Goal: Task Accomplishment & Management: Use online tool/utility

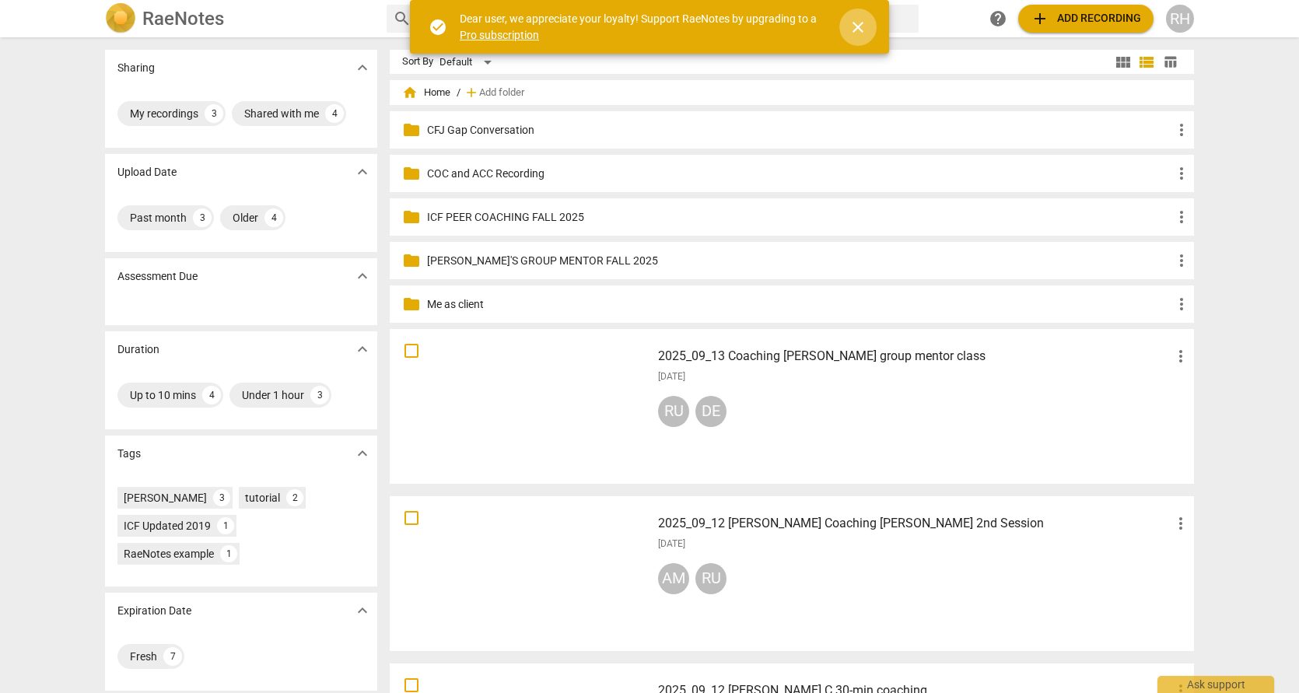
click at [859, 25] on span "close" at bounding box center [858, 27] width 19 height 19
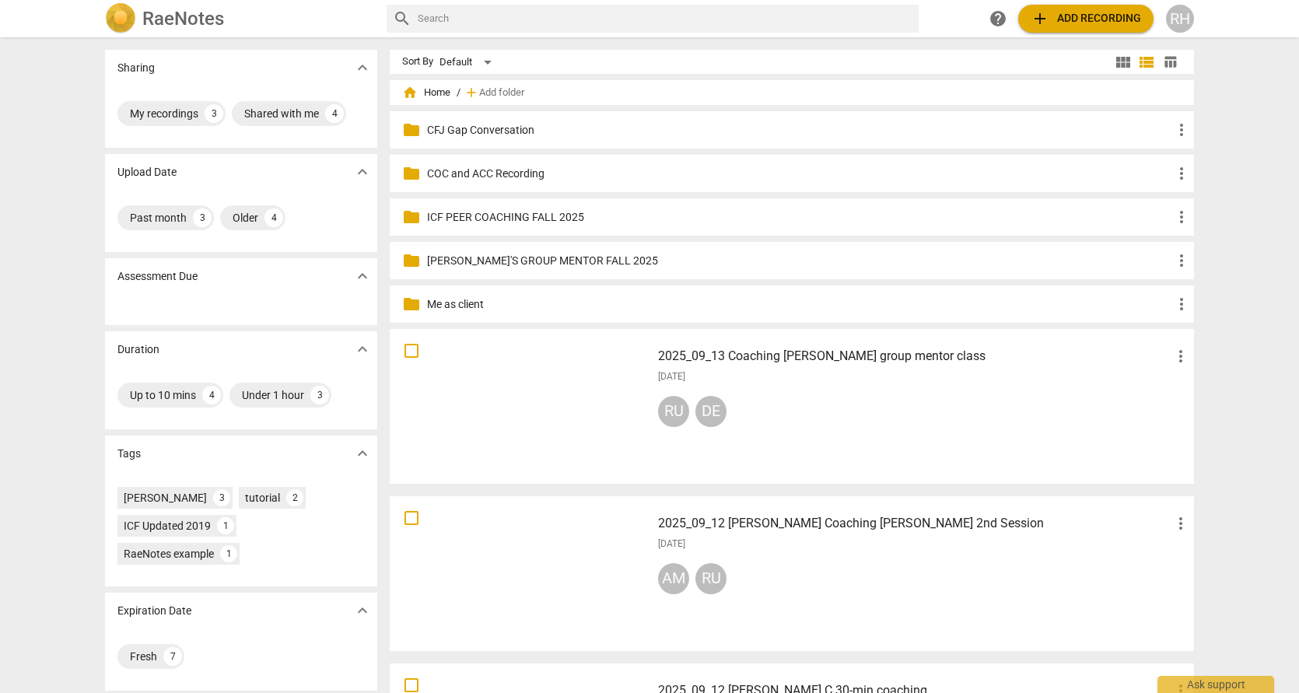
click at [1041, 18] on span "add" at bounding box center [1039, 18] width 19 height 19
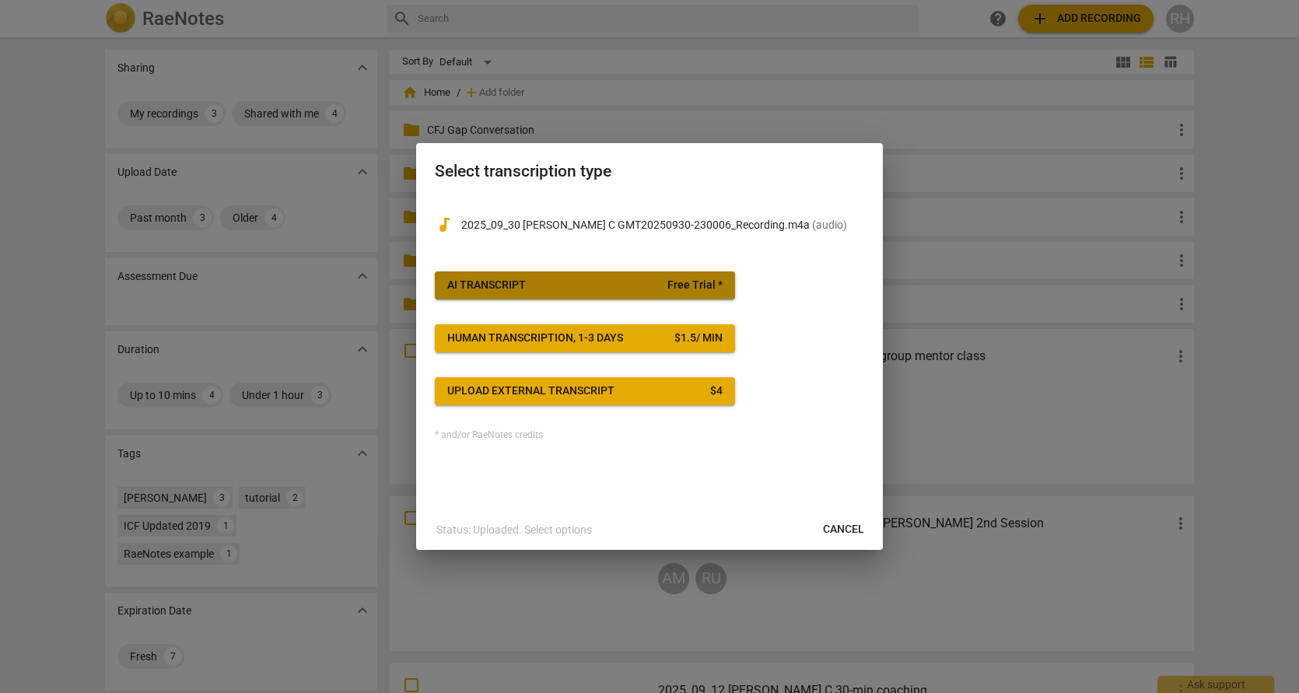
click at [577, 288] on span "AI Transcript Free Trial *" at bounding box center [584, 286] width 275 height 16
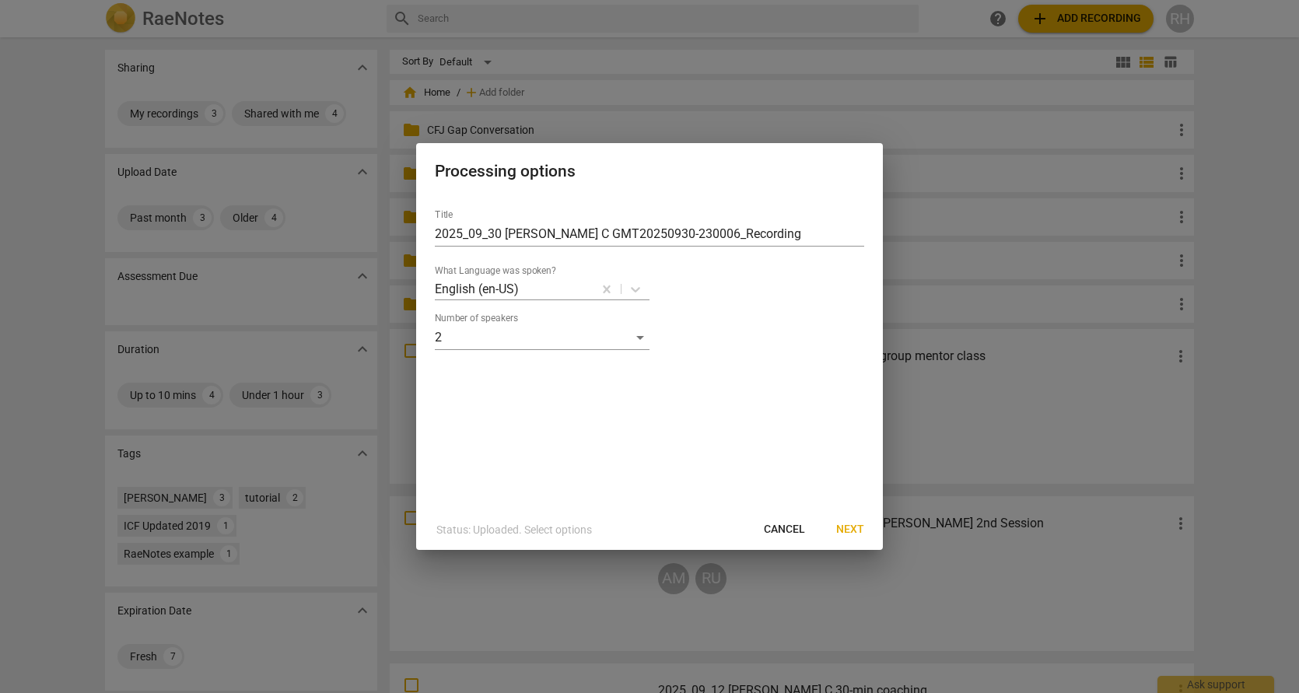
click at [848, 529] on span "Next" at bounding box center [850, 530] width 28 height 16
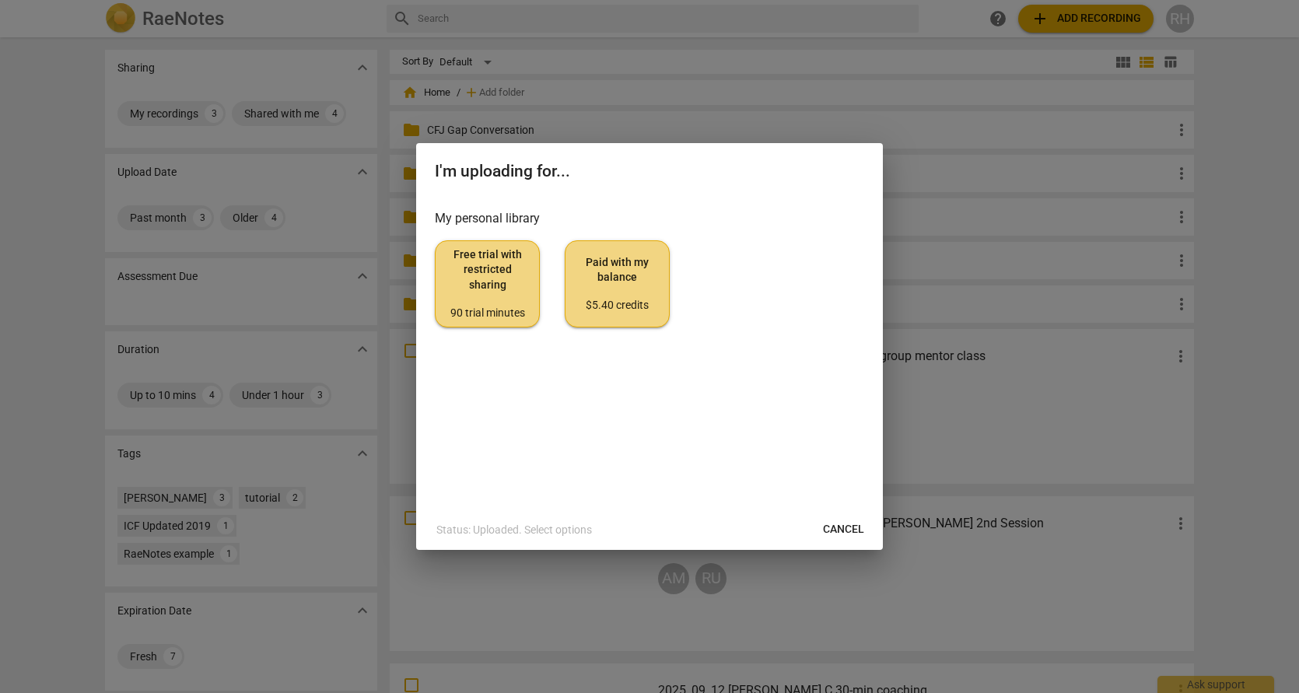
click at [624, 291] on span "Paid with my balance $5.40 credits" at bounding box center [617, 284] width 79 height 58
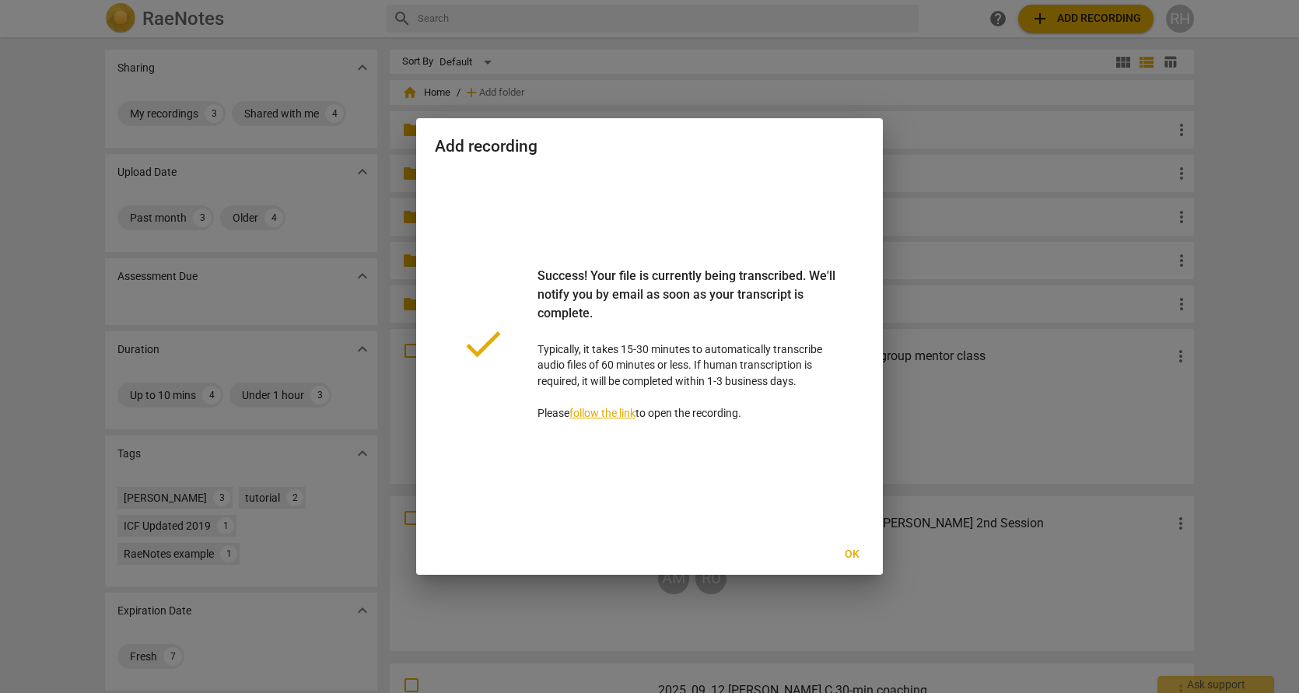
click at [858, 556] on span "Ok" at bounding box center [851, 555] width 25 height 16
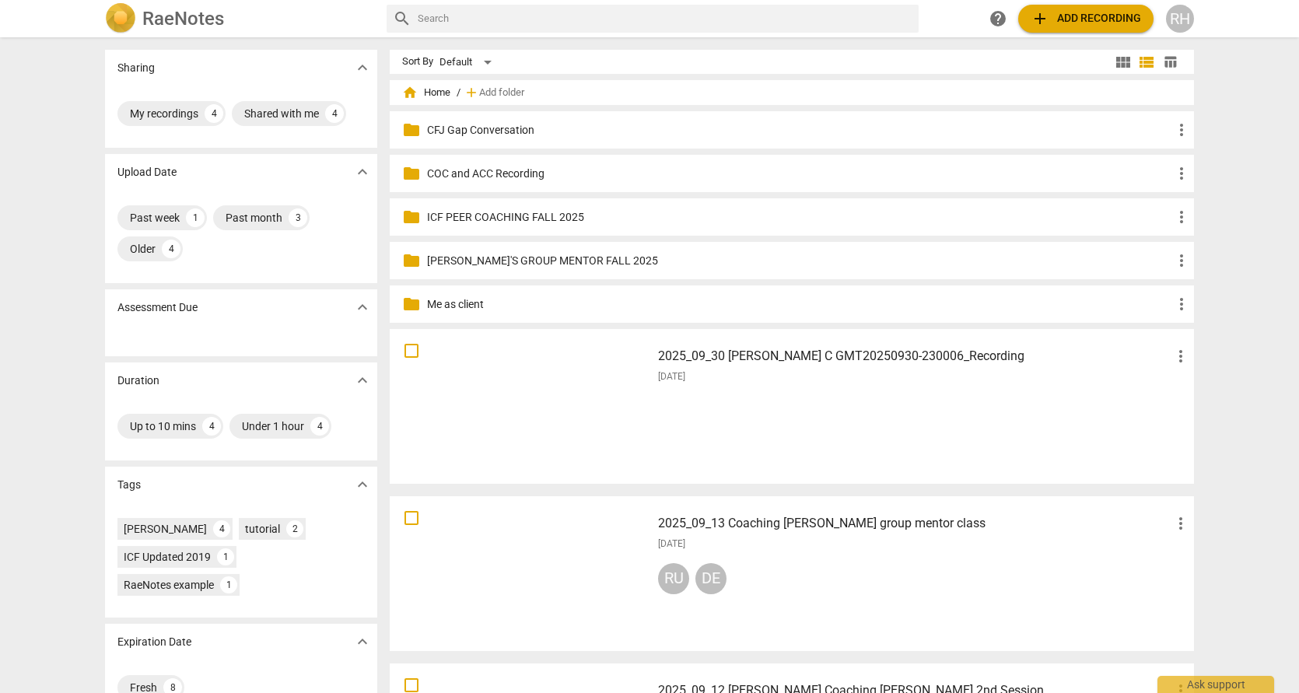
click at [880, 380] on div "[DATE]" at bounding box center [924, 376] width 532 height 13
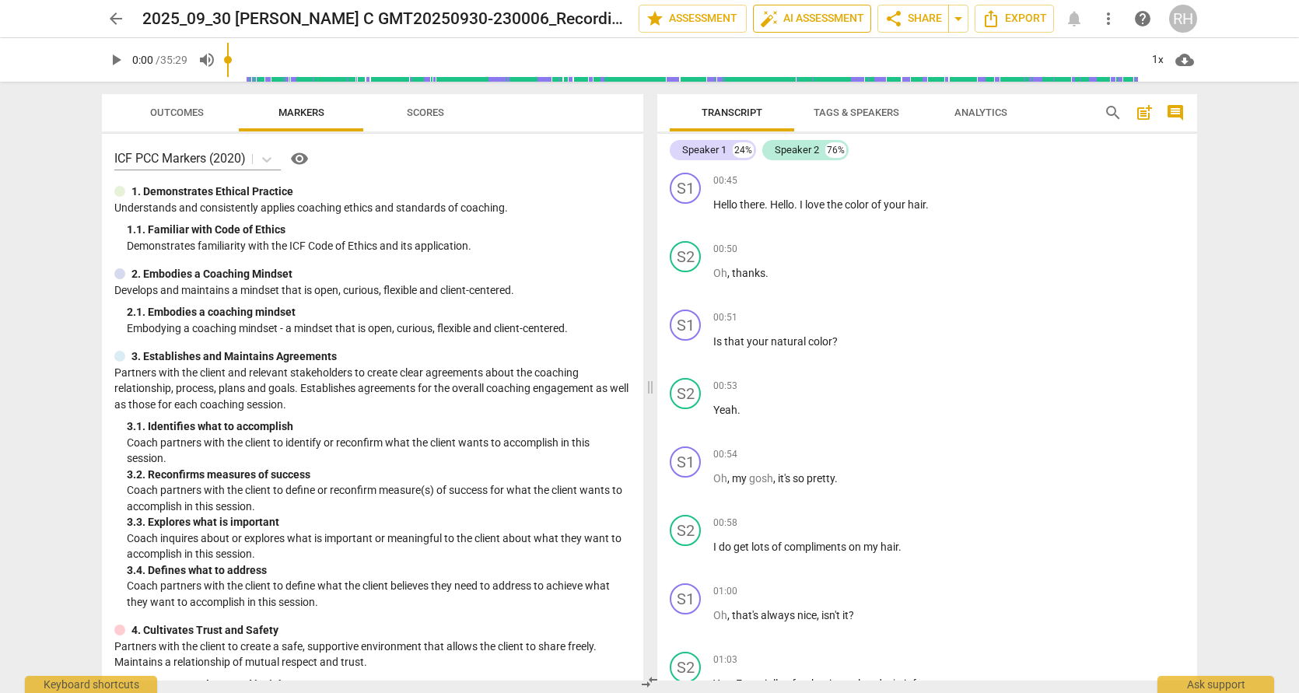
click at [806, 18] on span "auto_fix_high AI Assessment" at bounding box center [812, 18] width 104 height 19
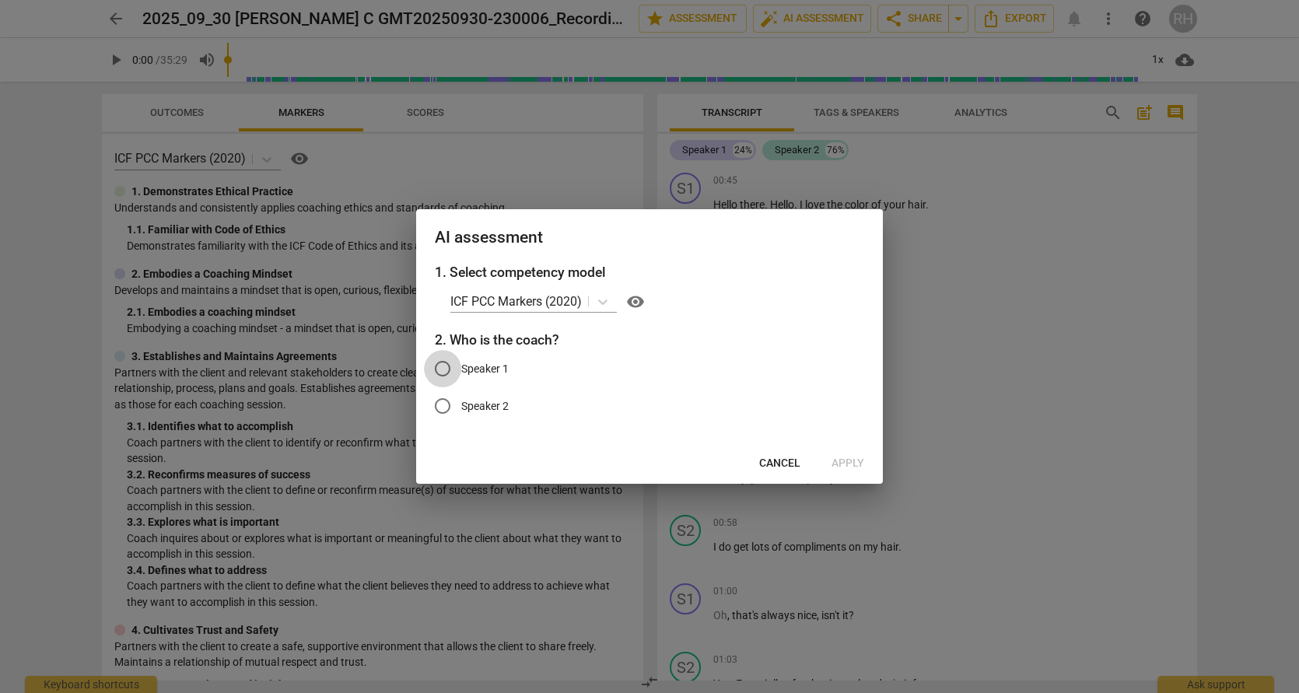
click at [440, 369] on input "Speaker 1" at bounding box center [442, 368] width 37 height 37
radio input "true"
click at [852, 464] on span "Apply" at bounding box center [847, 464] width 33 height 16
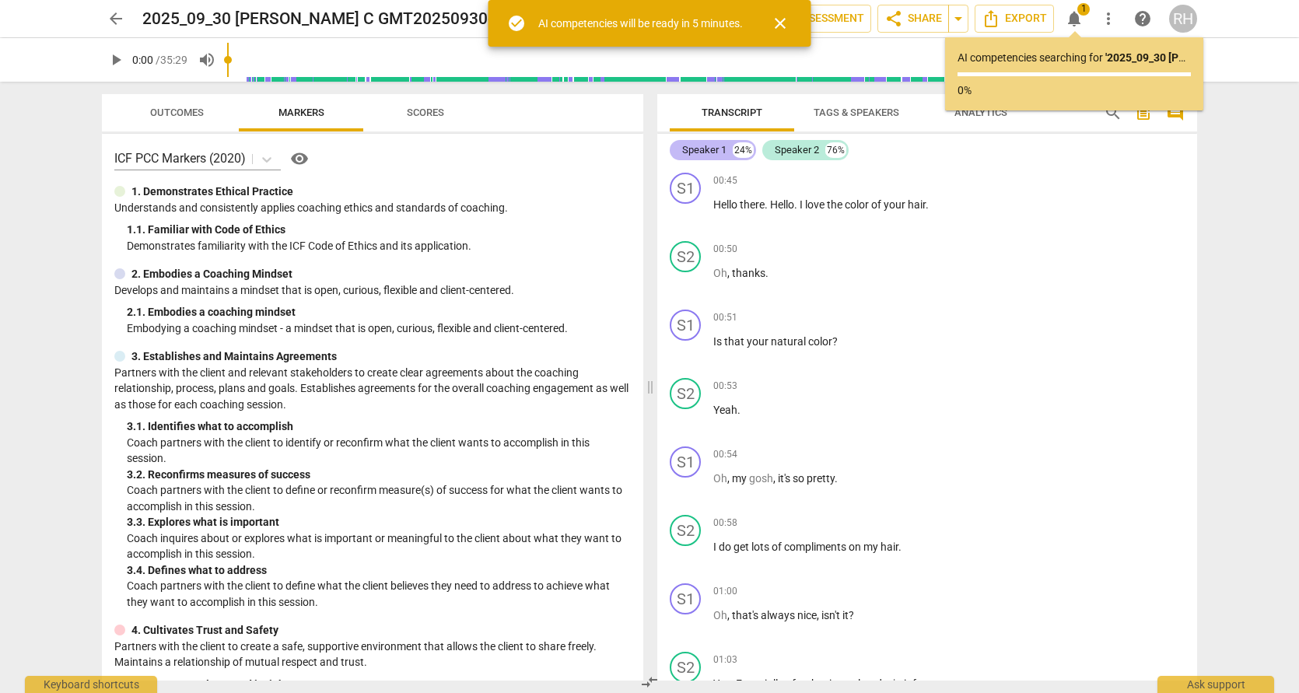
click at [709, 151] on div "Speaker 1" at bounding box center [704, 150] width 44 height 16
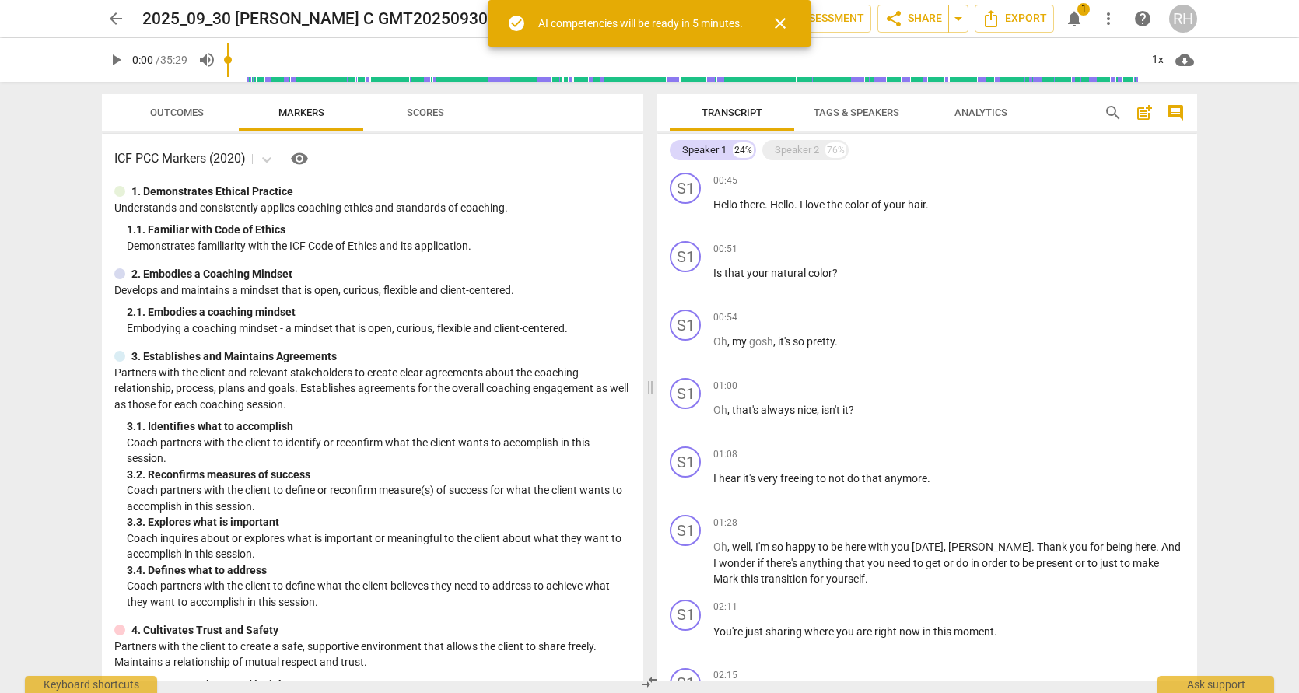
click at [845, 117] on span "Tags & Speakers" at bounding box center [857, 113] width 86 height 12
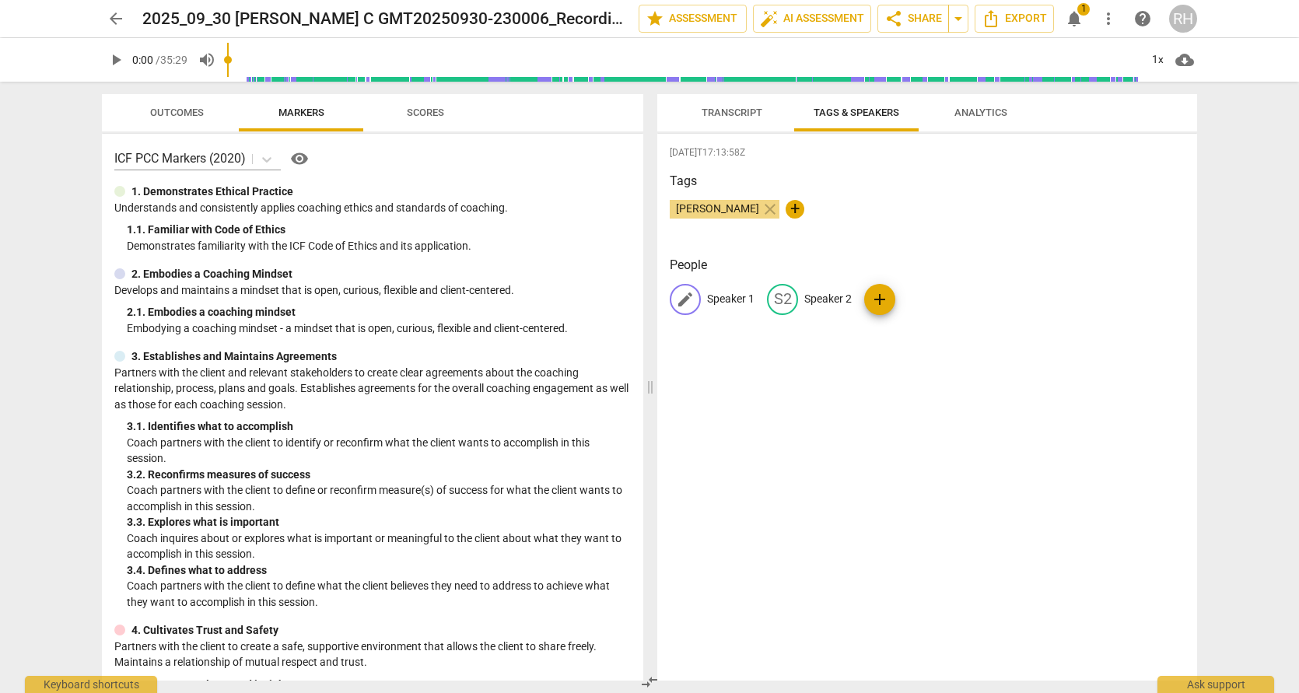
click at [727, 299] on p "Speaker 1" at bounding box center [730, 299] width 47 height 16
type input "[PERSON_NAME]"
click at [925, 299] on p "Speaker 2" at bounding box center [928, 299] width 47 height 16
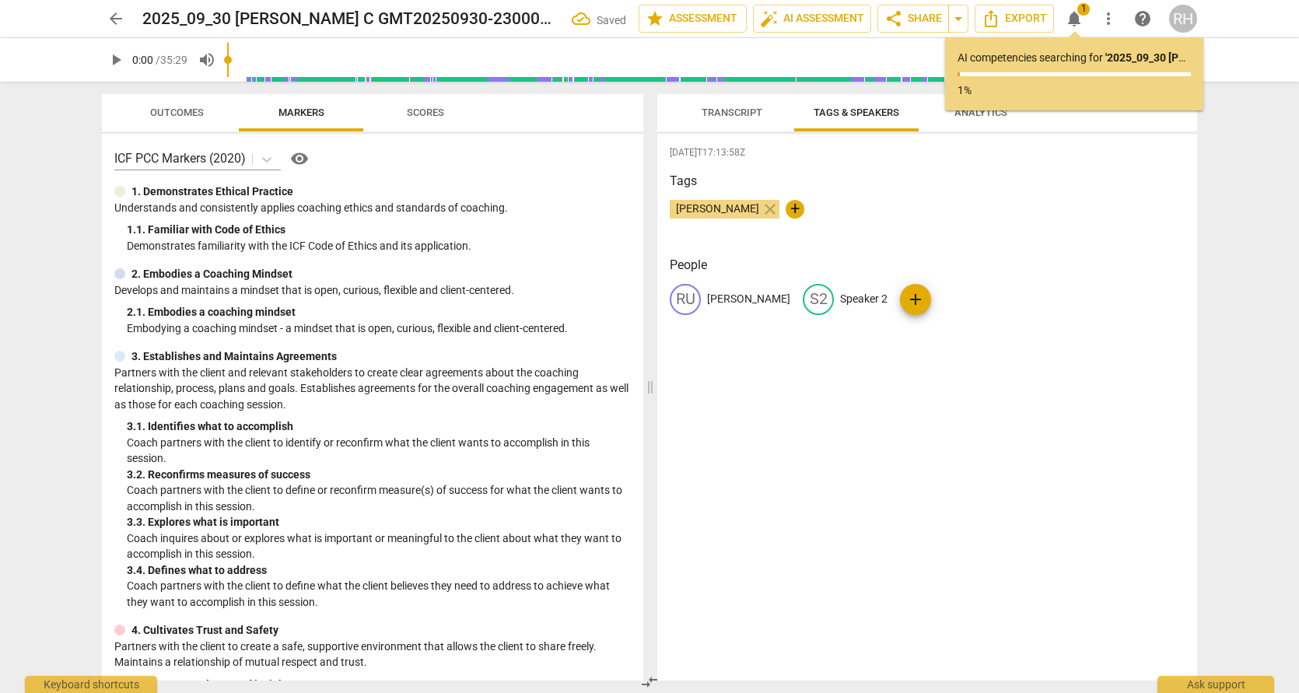
click at [835, 298] on div "[PERSON_NAME] S2 Speaker 2 add" at bounding box center [927, 306] width 515 height 44
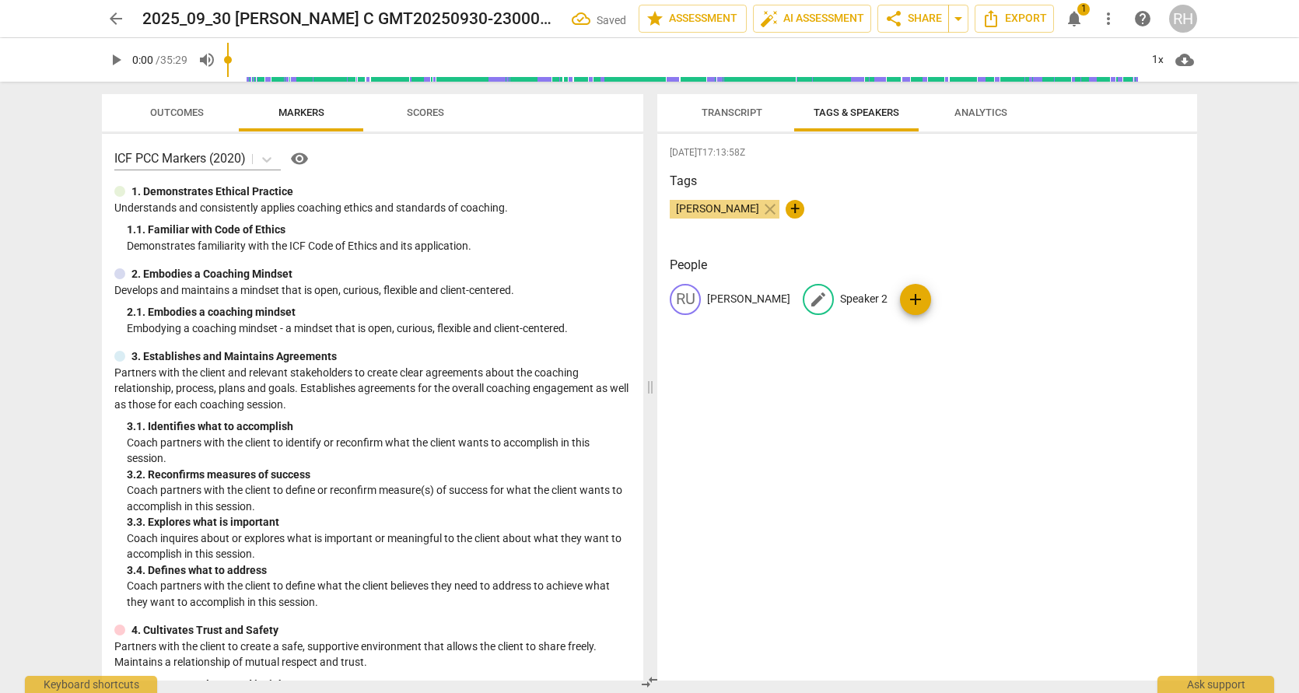
click at [840, 299] on p "Speaker 2" at bounding box center [863, 299] width 47 height 16
type input "[PERSON_NAME]"
click at [899, 380] on div "[DATE]T17:13:58Z Tags [PERSON_NAME] close + People RU [PERSON_NAME] edit [PERSO…" at bounding box center [927, 407] width 540 height 547
click at [740, 115] on span "Transcript" at bounding box center [732, 113] width 61 height 12
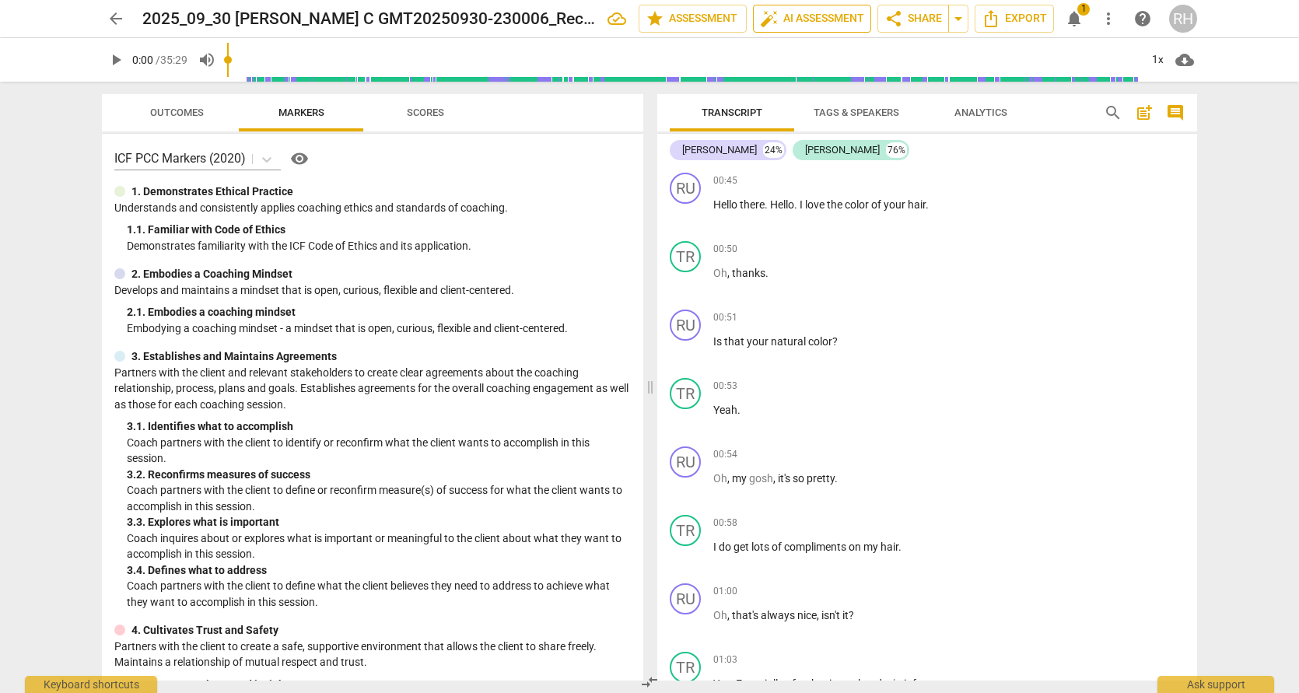
click at [796, 18] on span "auto_fix_high AI Assessment" at bounding box center [812, 18] width 104 height 19
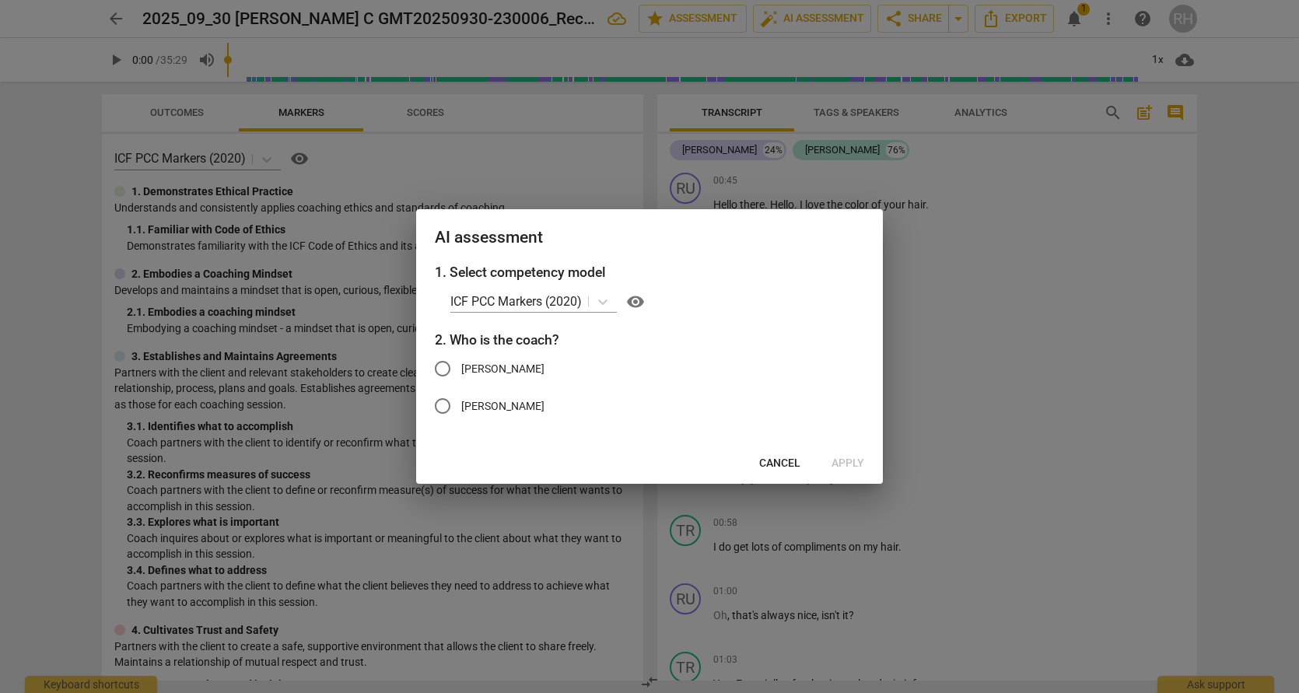
click at [440, 369] on input "[PERSON_NAME]" at bounding box center [442, 368] width 37 height 37
radio input "true"
click at [845, 464] on span "Apply" at bounding box center [847, 464] width 33 height 16
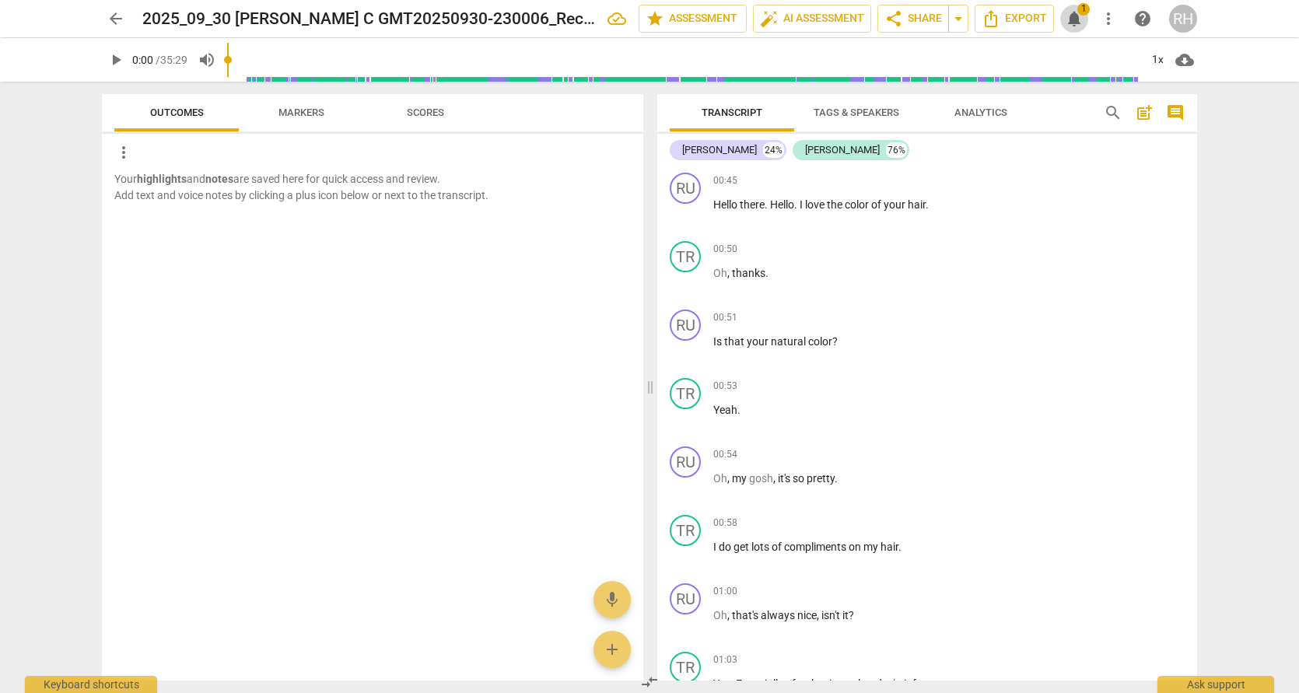
click at [1076, 15] on span "notifications" at bounding box center [1074, 18] width 19 height 19
